Goal: Task Accomplishment & Management: Manage account settings

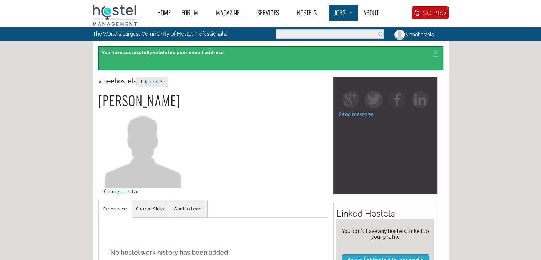
click at [344, 43] on div "Home Forum « Back Forum Forums Index « Back Forums Index New Posts Recent Activ…" at bounding box center [270, 228] width 541 height 457
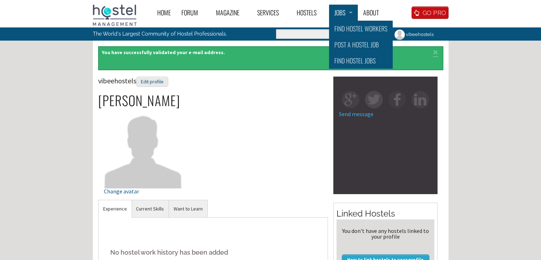
click at [345, 14] on link "Jobs" at bounding box center [343, 13] width 29 height 16
click at [353, 35] on link "Find Hostel Workers" at bounding box center [361, 29] width 64 height 16
click at [359, 42] on link "Post a Hostel Job" at bounding box center [361, 45] width 64 height 16
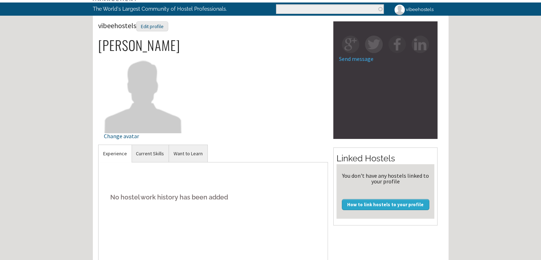
scroll to position [36, 0]
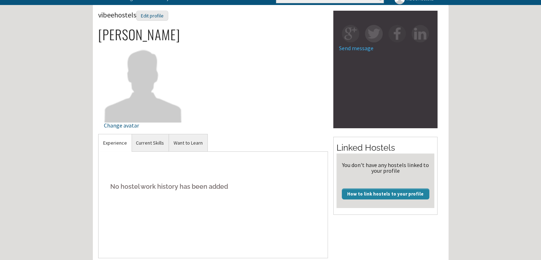
click at [392, 194] on link "How to link hostels to your profile" at bounding box center [386, 193] width 88 height 11
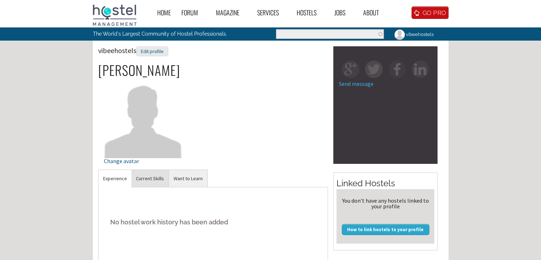
click at [144, 178] on link "Current Skills" at bounding box center [149, 178] width 37 height 17
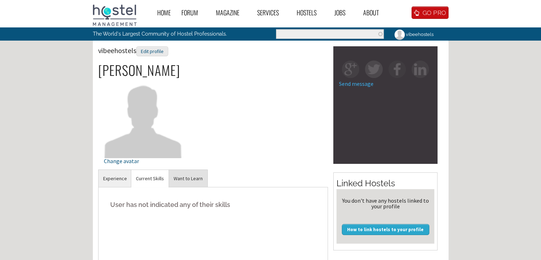
click at [194, 176] on link "Want to Learn" at bounding box center [188, 178] width 38 height 17
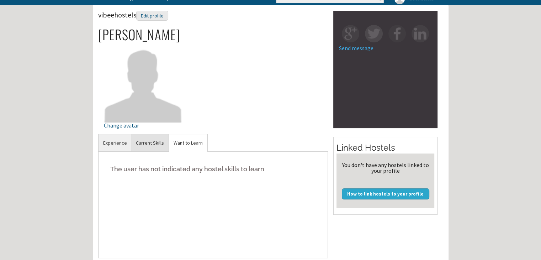
click at [151, 136] on link "Current Skills" at bounding box center [149, 142] width 37 height 17
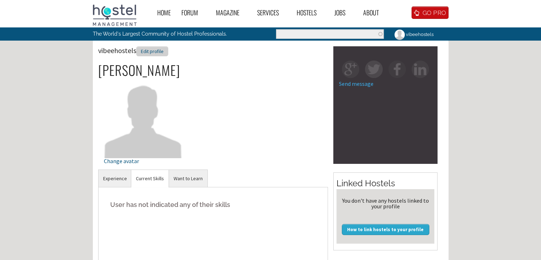
click at [153, 50] on div "Edit profile" at bounding box center [152, 51] width 32 height 10
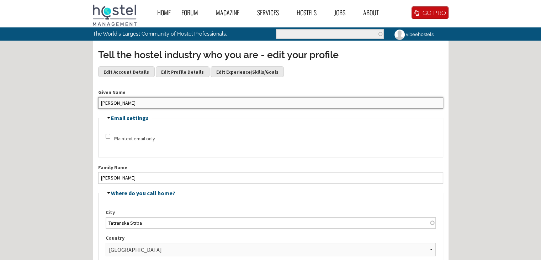
drag, startPoint x: 121, startPoint y: 100, endPoint x: 89, endPoint y: 101, distance: 32.4
type input "[PERSON_NAME]"
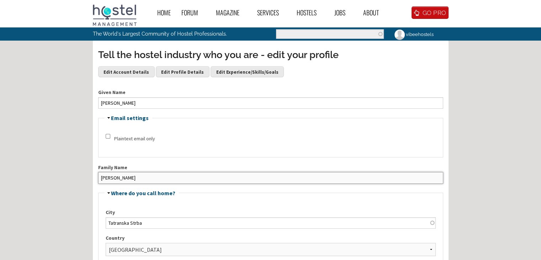
drag, startPoint x: 130, startPoint y: 178, endPoint x: 64, endPoint y: 176, distance: 65.2
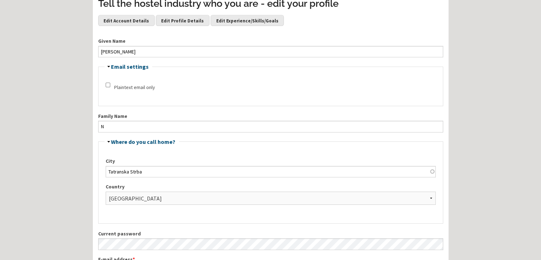
scroll to position [71, 0]
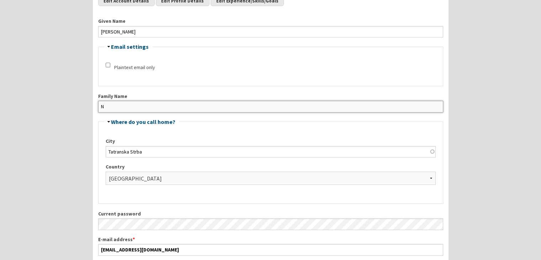
click at [115, 110] on input "N" at bounding box center [270, 106] width 345 height 11
type input "N."
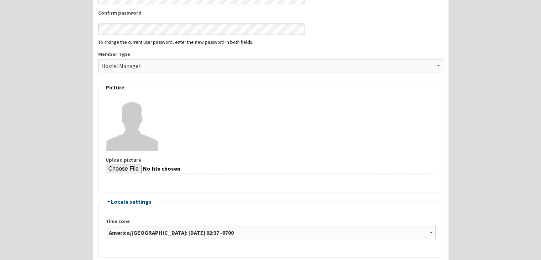
scroll to position [356, 0]
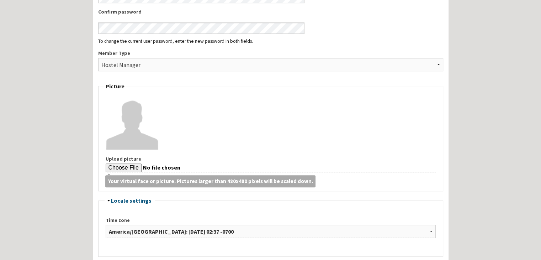
click at [224, 137] on div at bounding box center [271, 122] width 330 height 53
